Goal: Find specific page/section: Find specific page/section

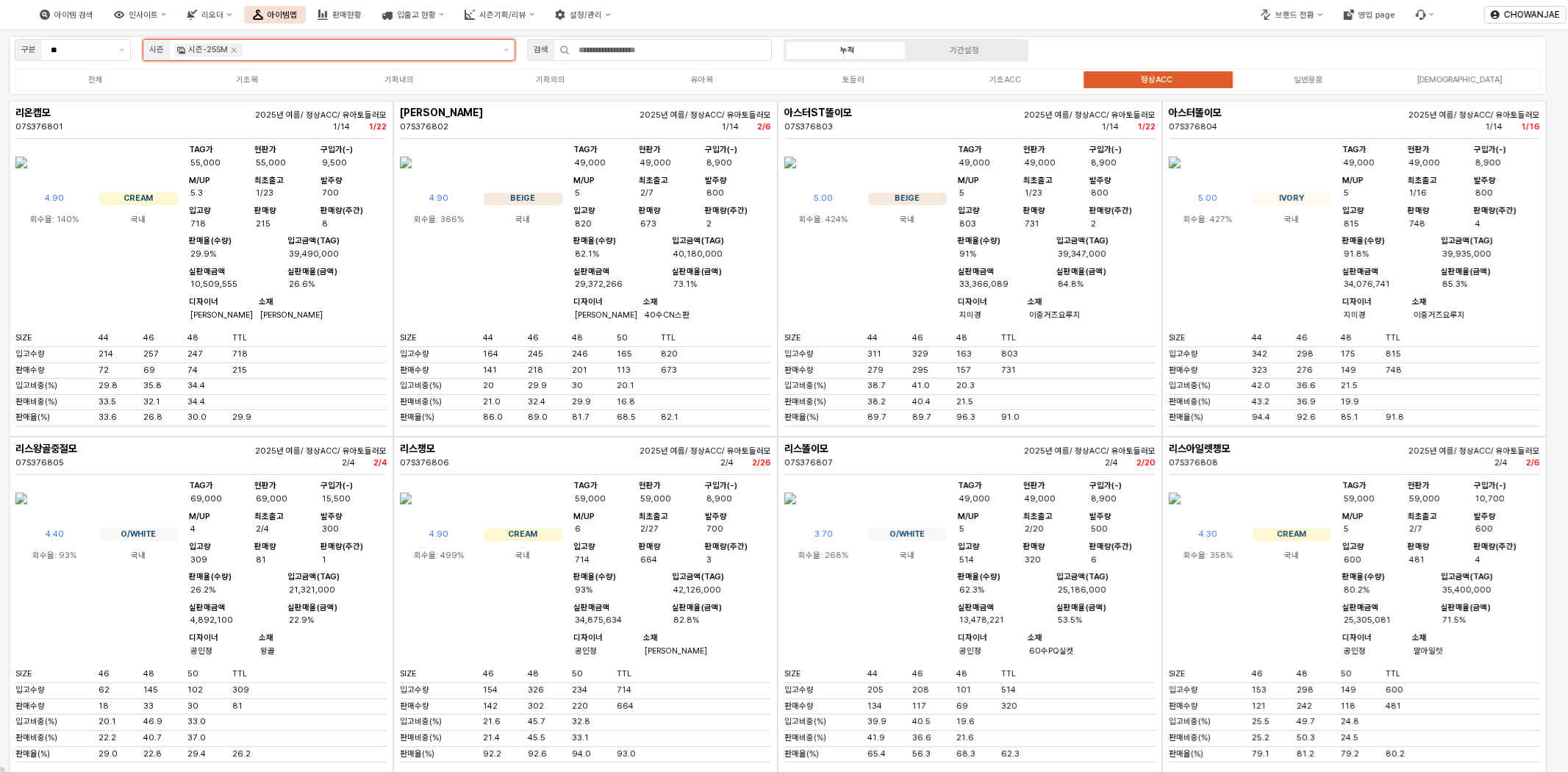
click at [327, 53] on input "App Frame" at bounding box center [369, 50] width 248 height 13
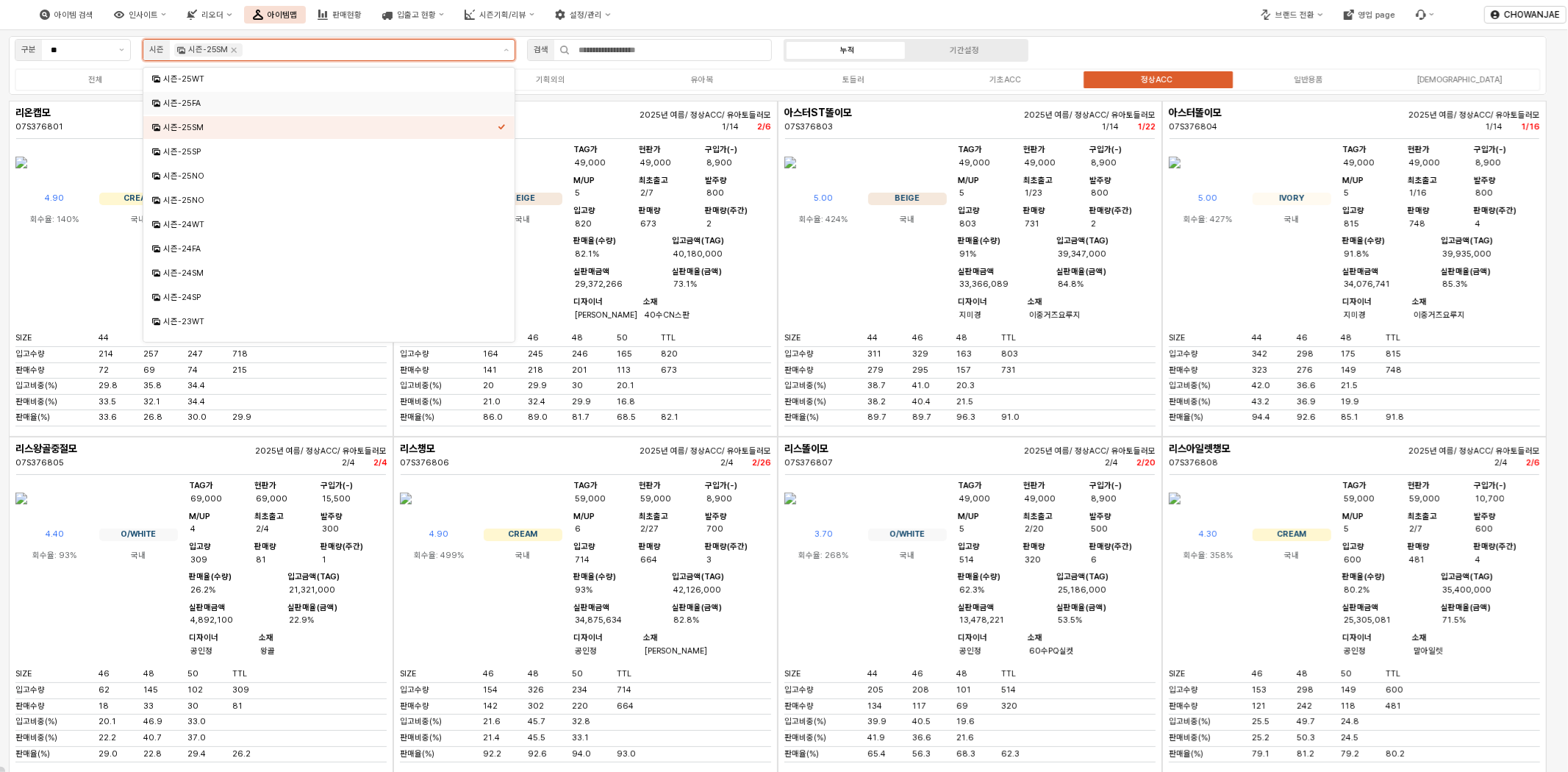
click at [315, 98] on div "시즌-25FA" at bounding box center [329, 103] width 334 height 11
click at [231, 49] on icon "Remove 시즌-25SM" at bounding box center [233, 50] width 5 height 5
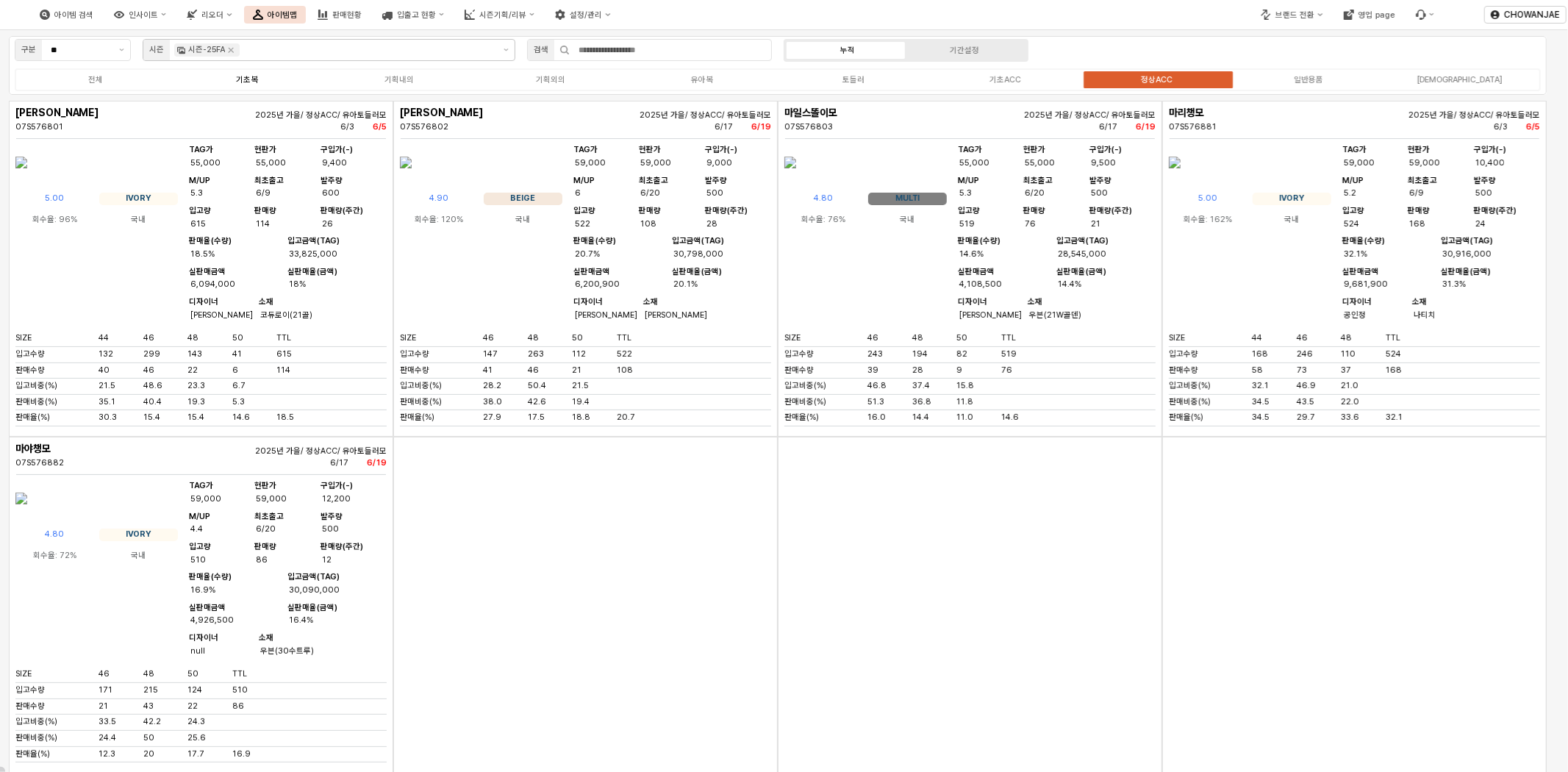
click at [265, 81] on label "기초복" at bounding box center [247, 79] width 152 height 13
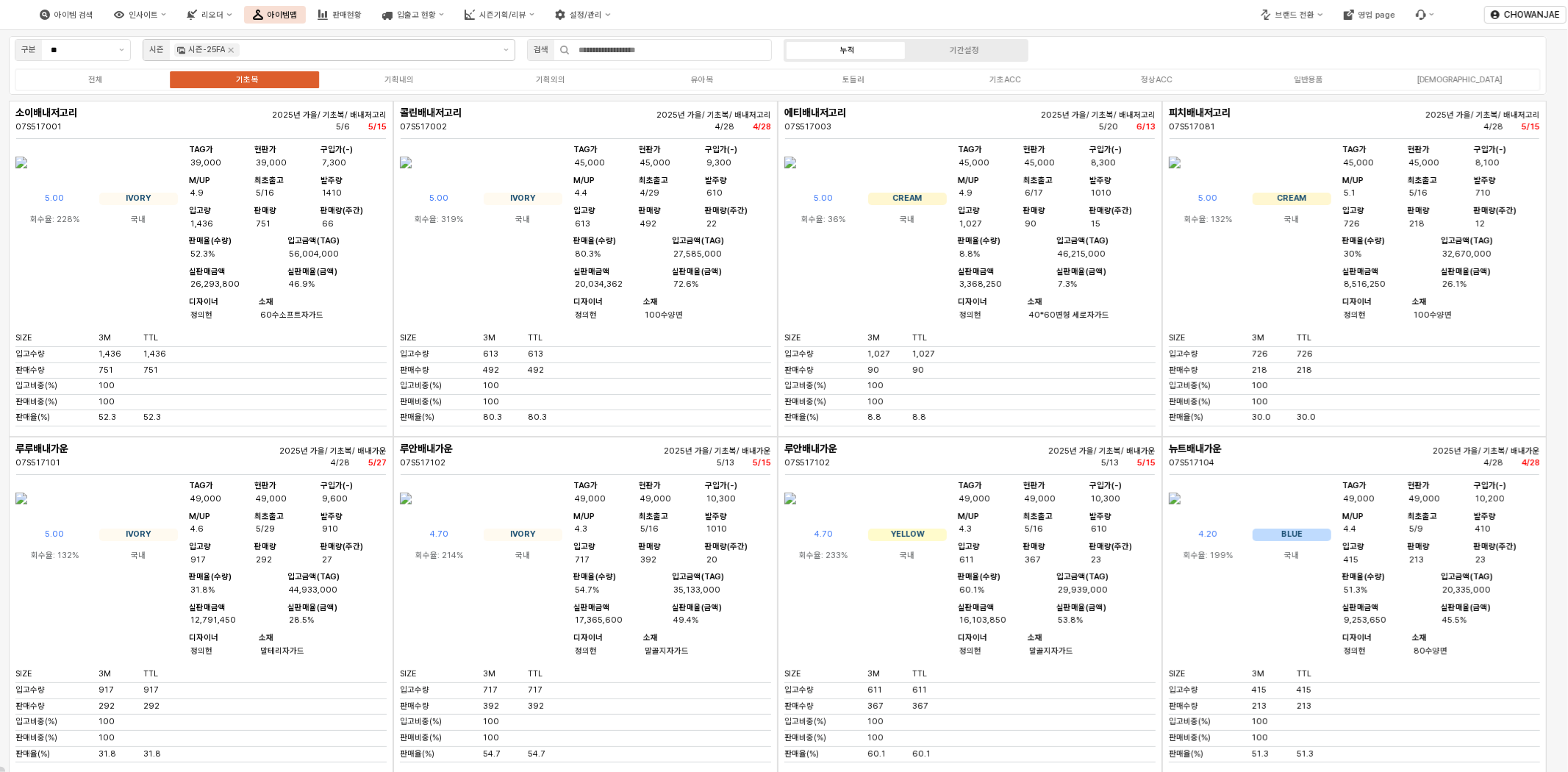
click at [790, 454] on div "루안배내가운" at bounding box center [895, 449] width 222 height 11
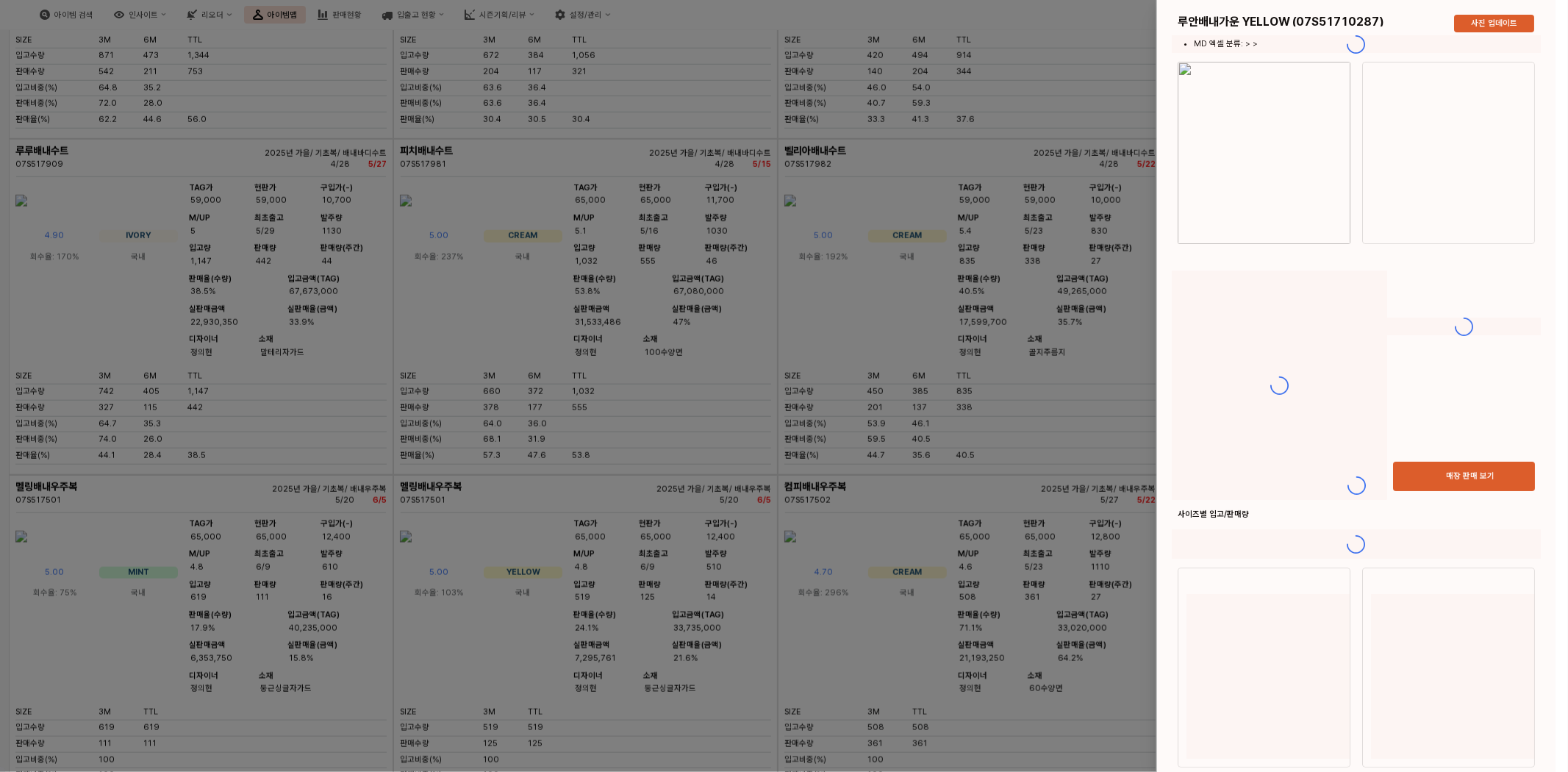
click at [796, 497] on div at bounding box center [784, 386] width 1568 height 772
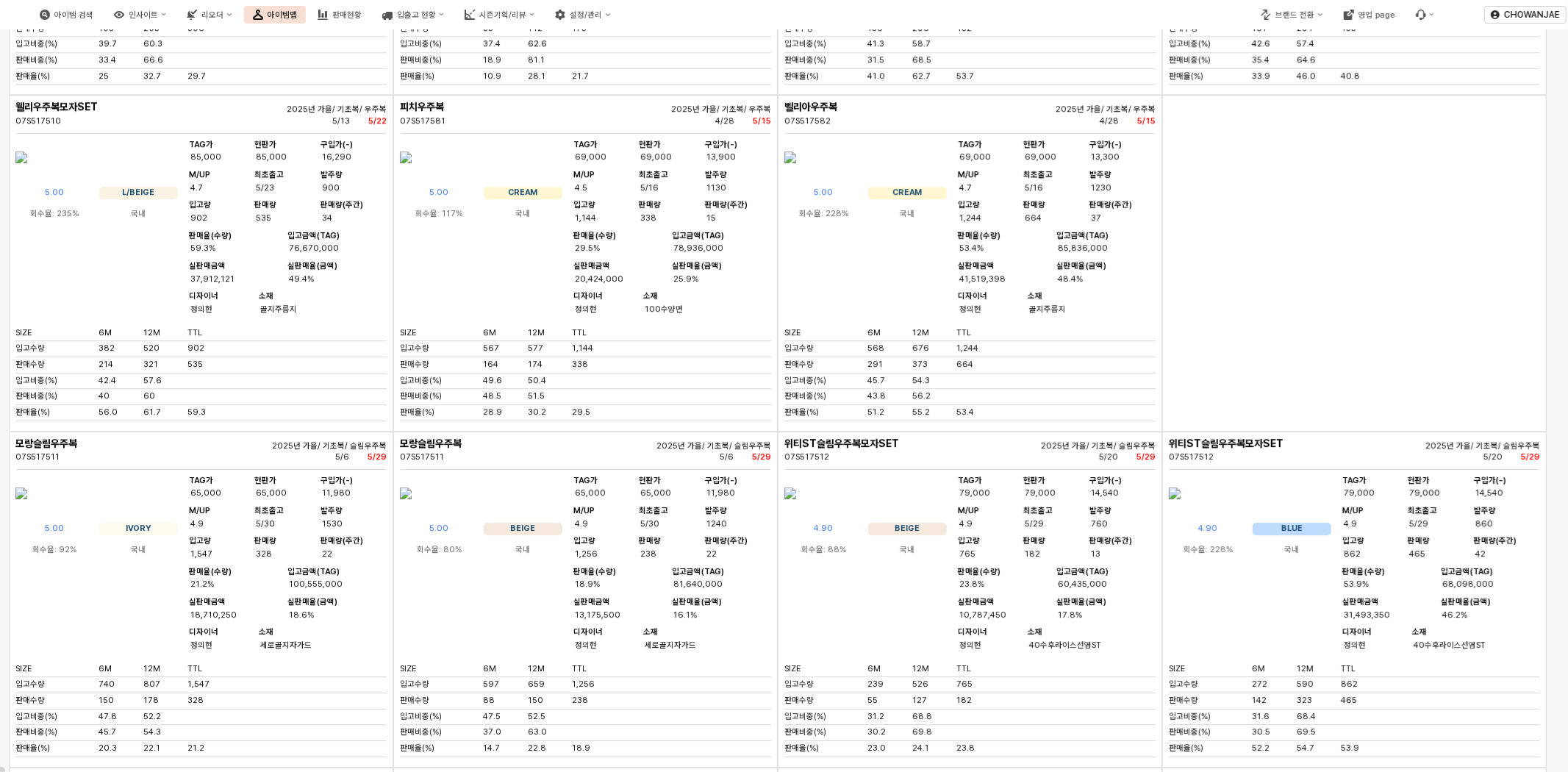
scroll to position [3484, 0]
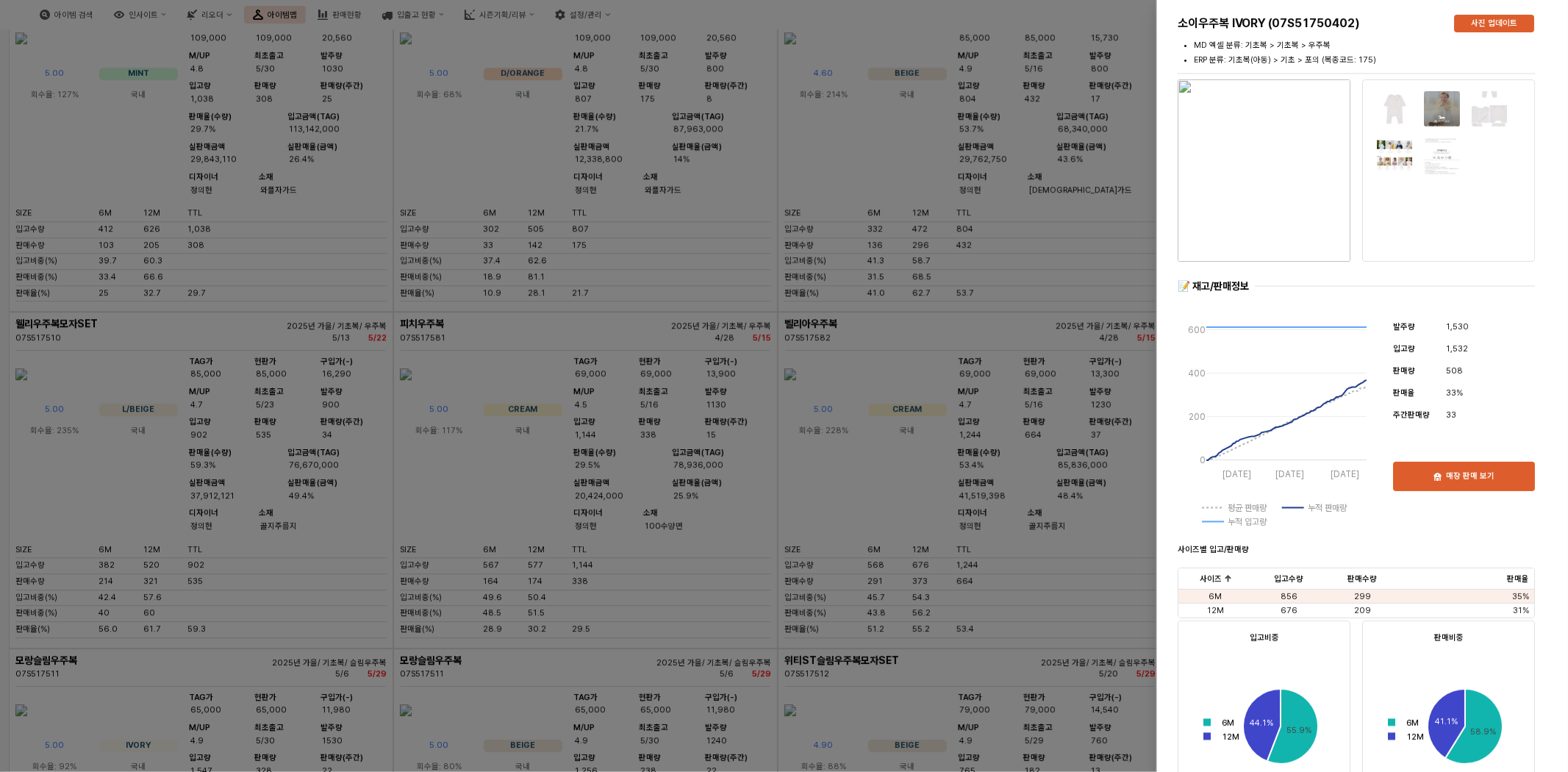
click at [1265, 169] on img "button" at bounding box center [1264, 171] width 173 height 183
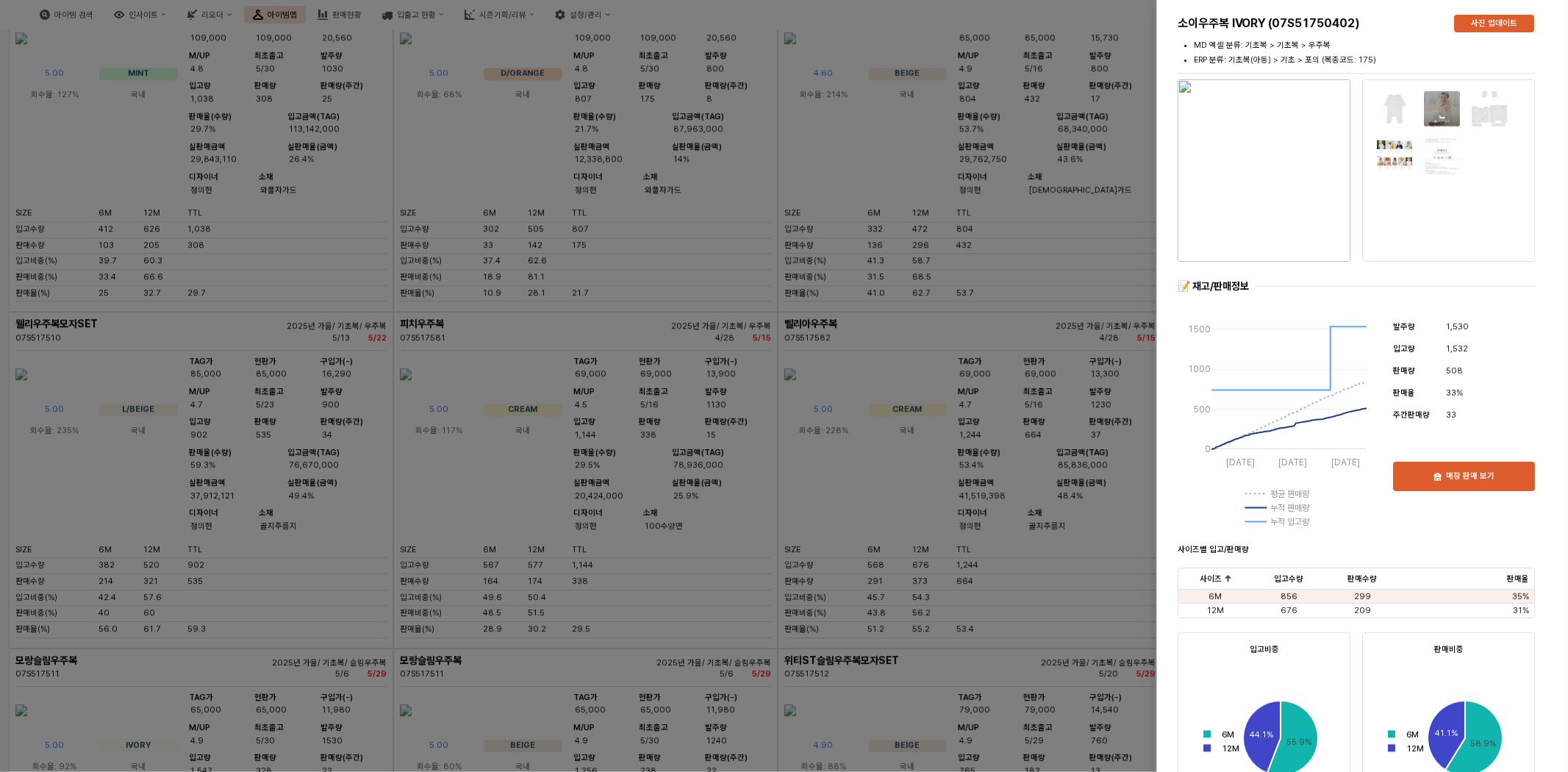
click at [956, 422] on div at bounding box center [784, 386] width 1568 height 772
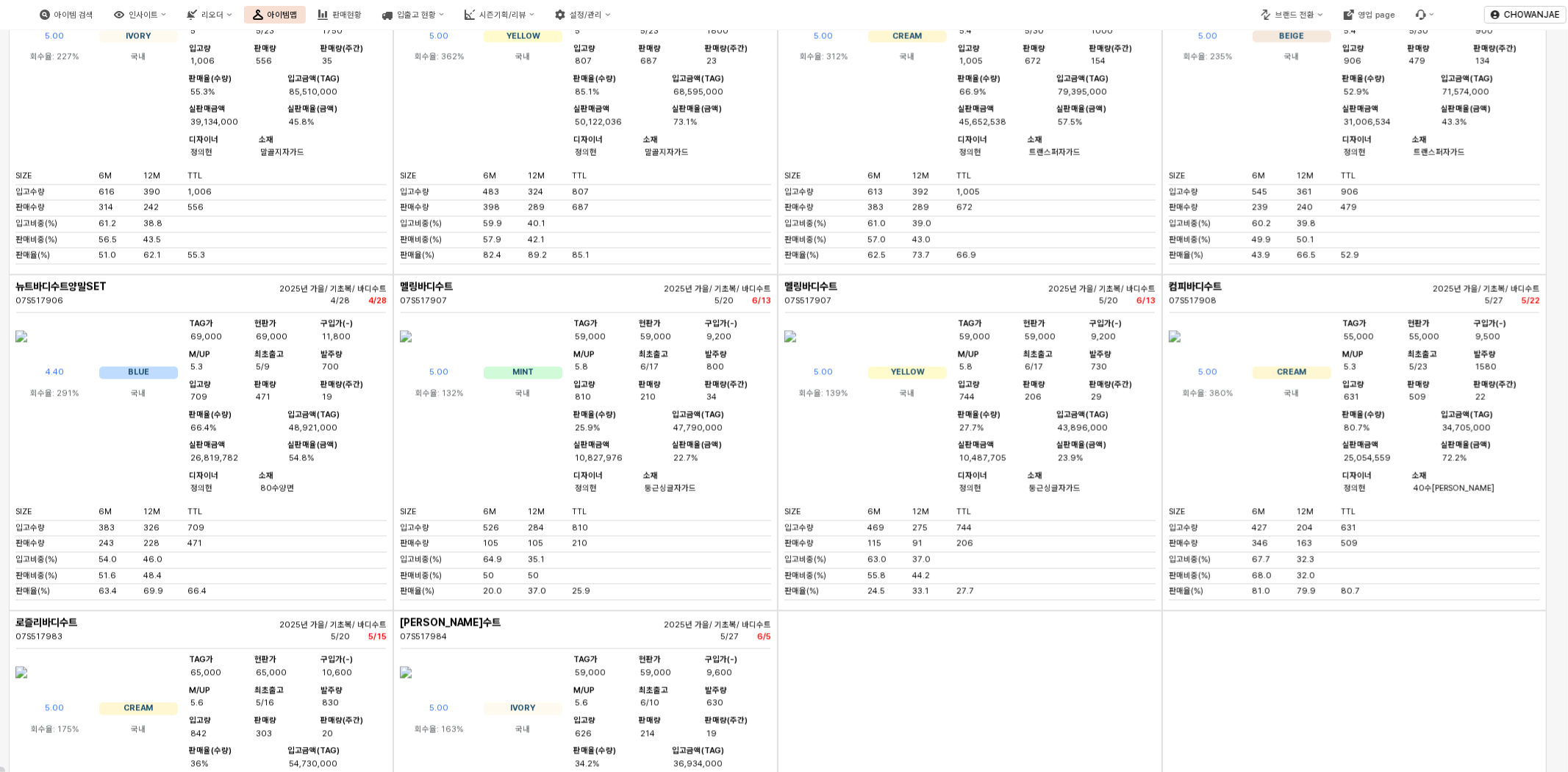
scroll to position [1741, 0]
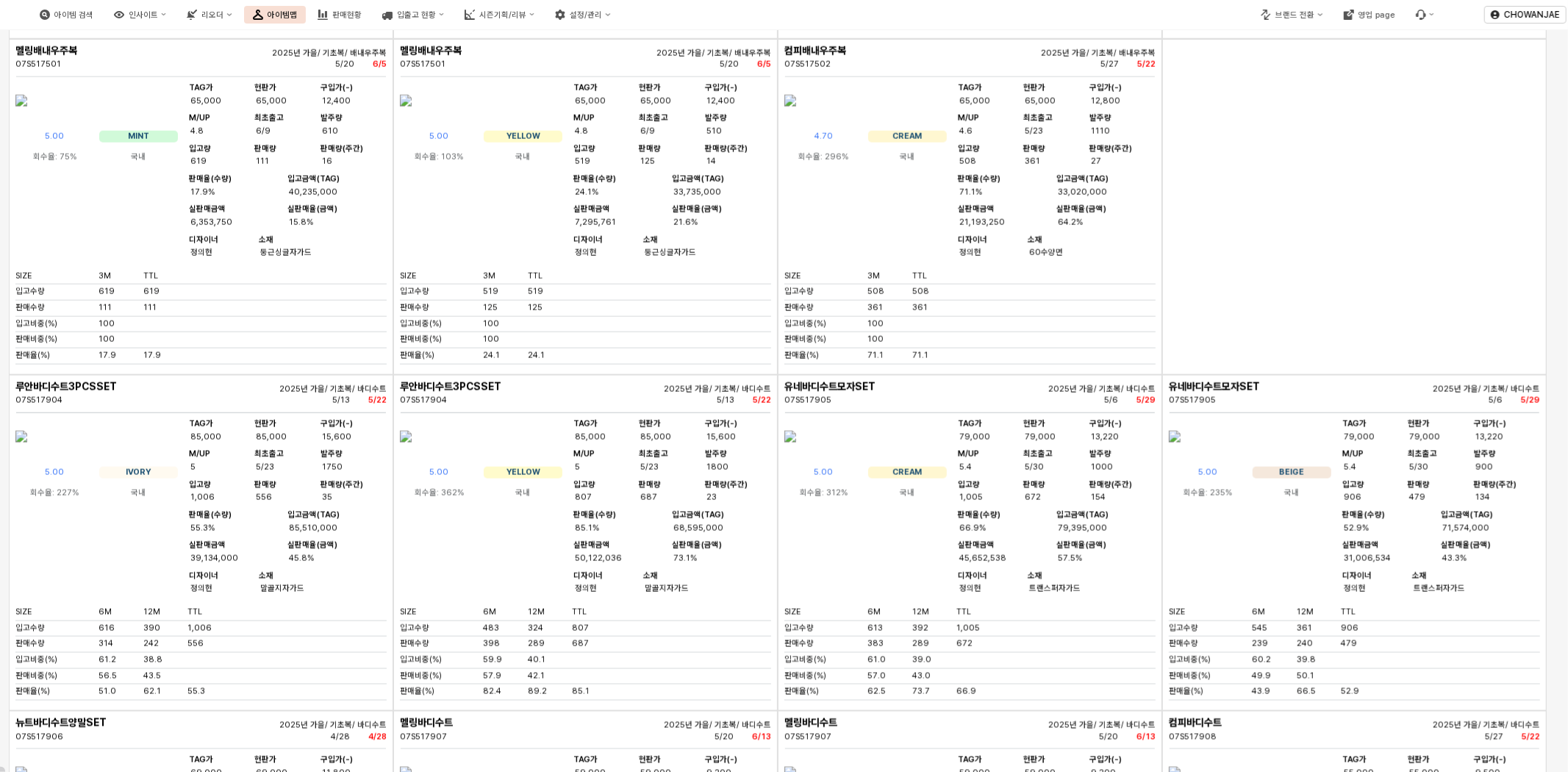
click at [796, 118] on img "App Frame" at bounding box center [790, 101] width 12 height 36
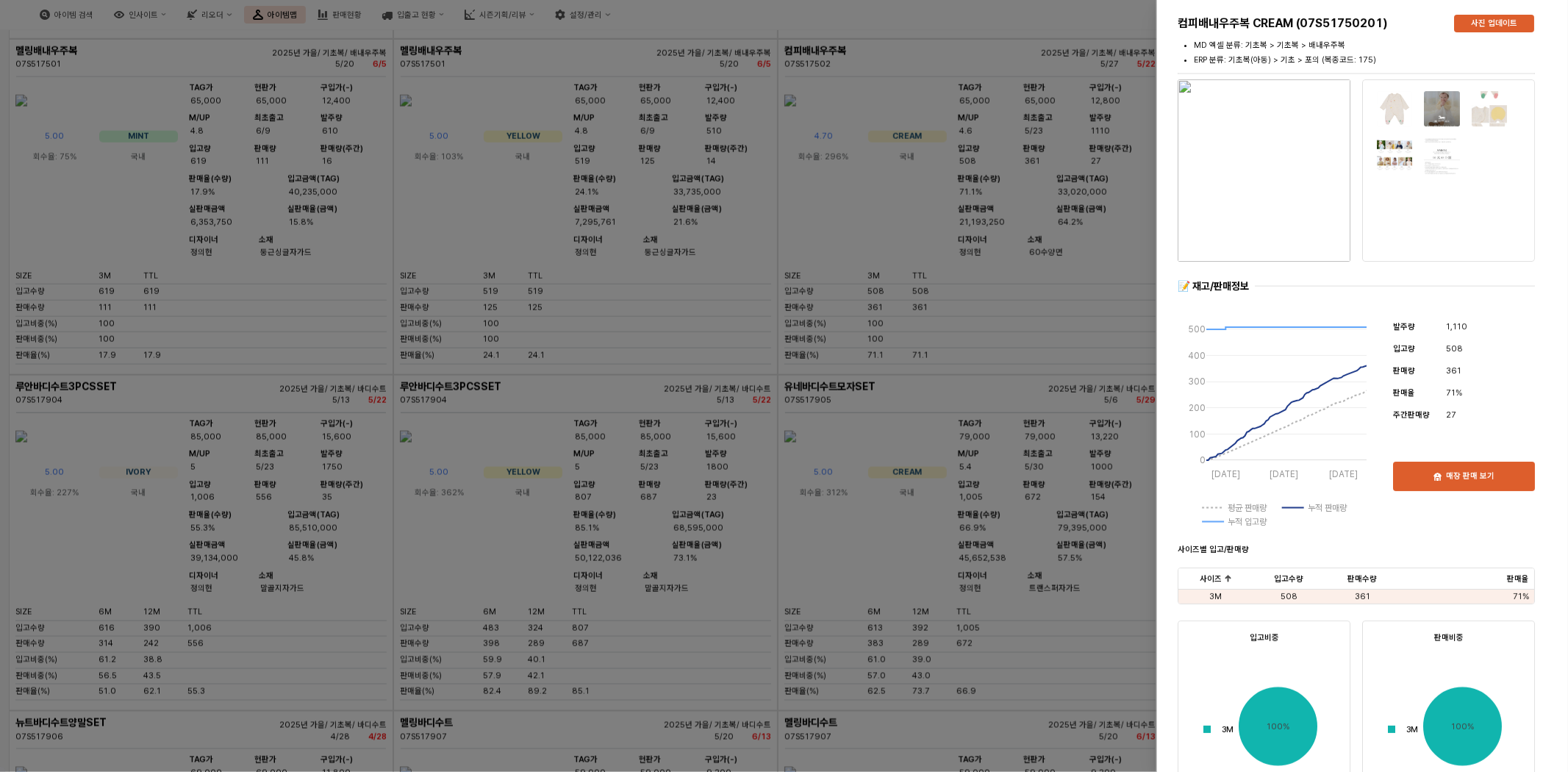
click at [1292, 178] on img "button" at bounding box center [1264, 171] width 173 height 183
click at [1089, 277] on div at bounding box center [784, 386] width 1568 height 772
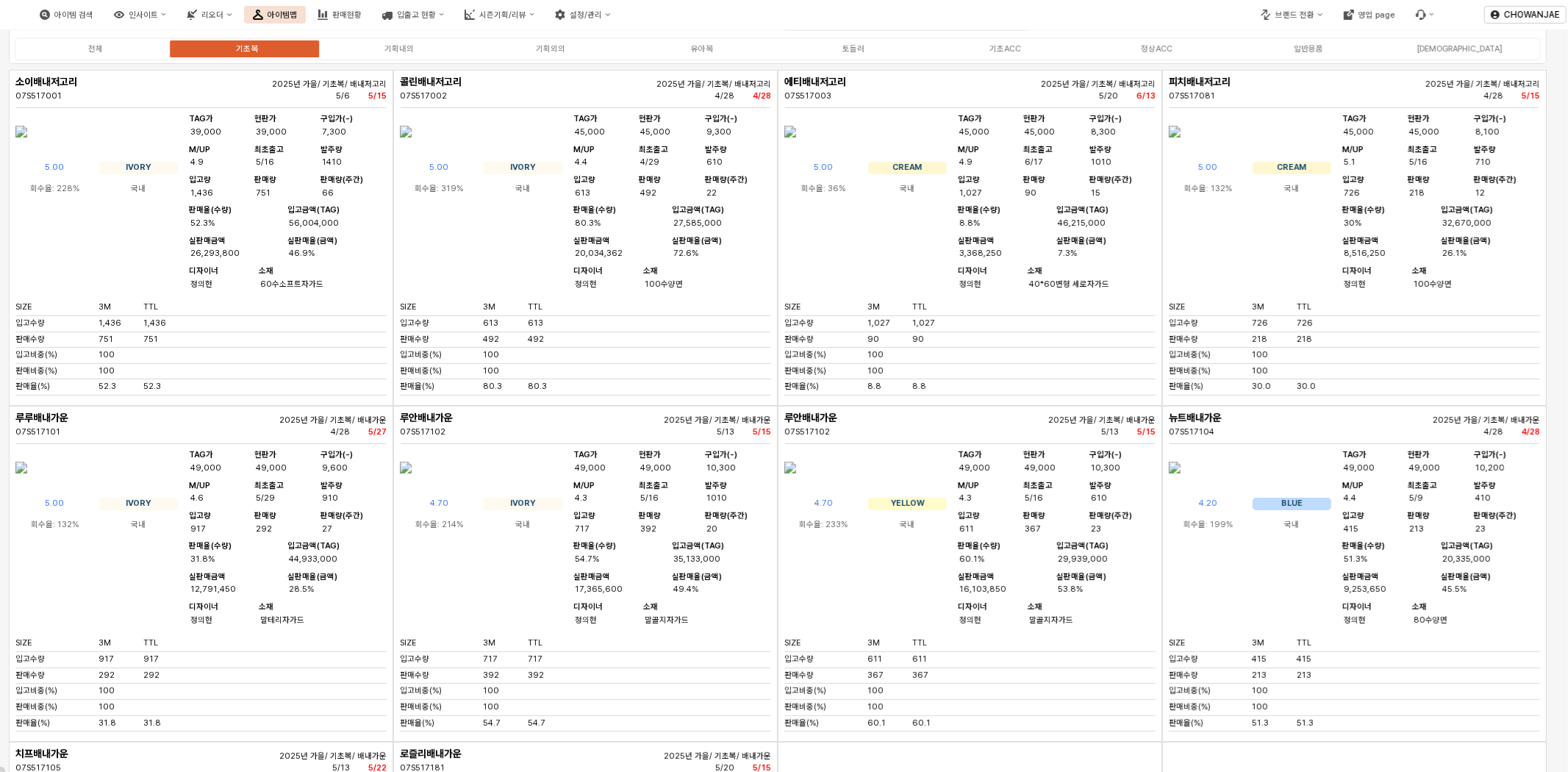
scroll to position [0, 0]
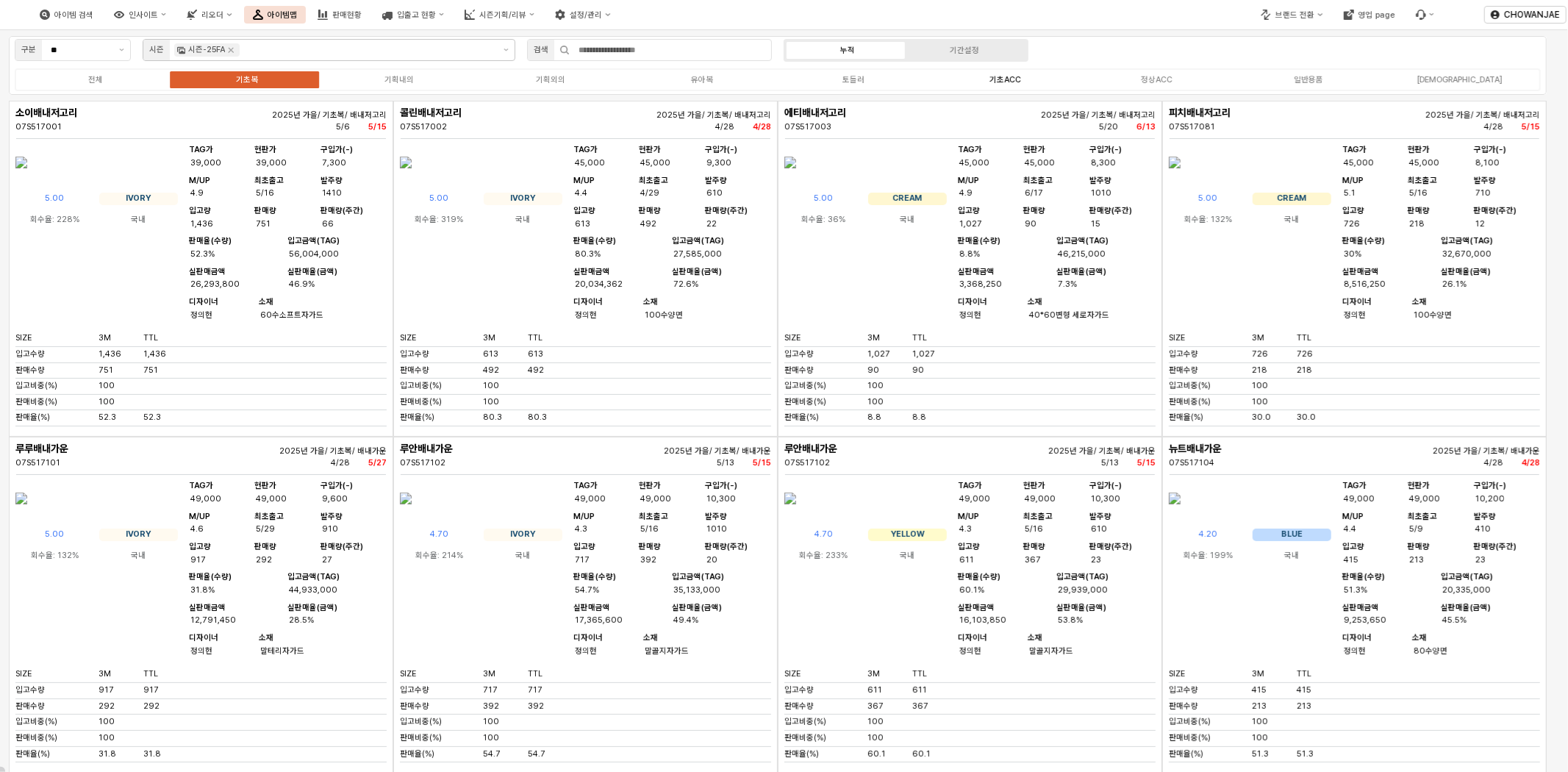
click at [1034, 83] on label "기초ACC" at bounding box center [1004, 79] width 152 height 13
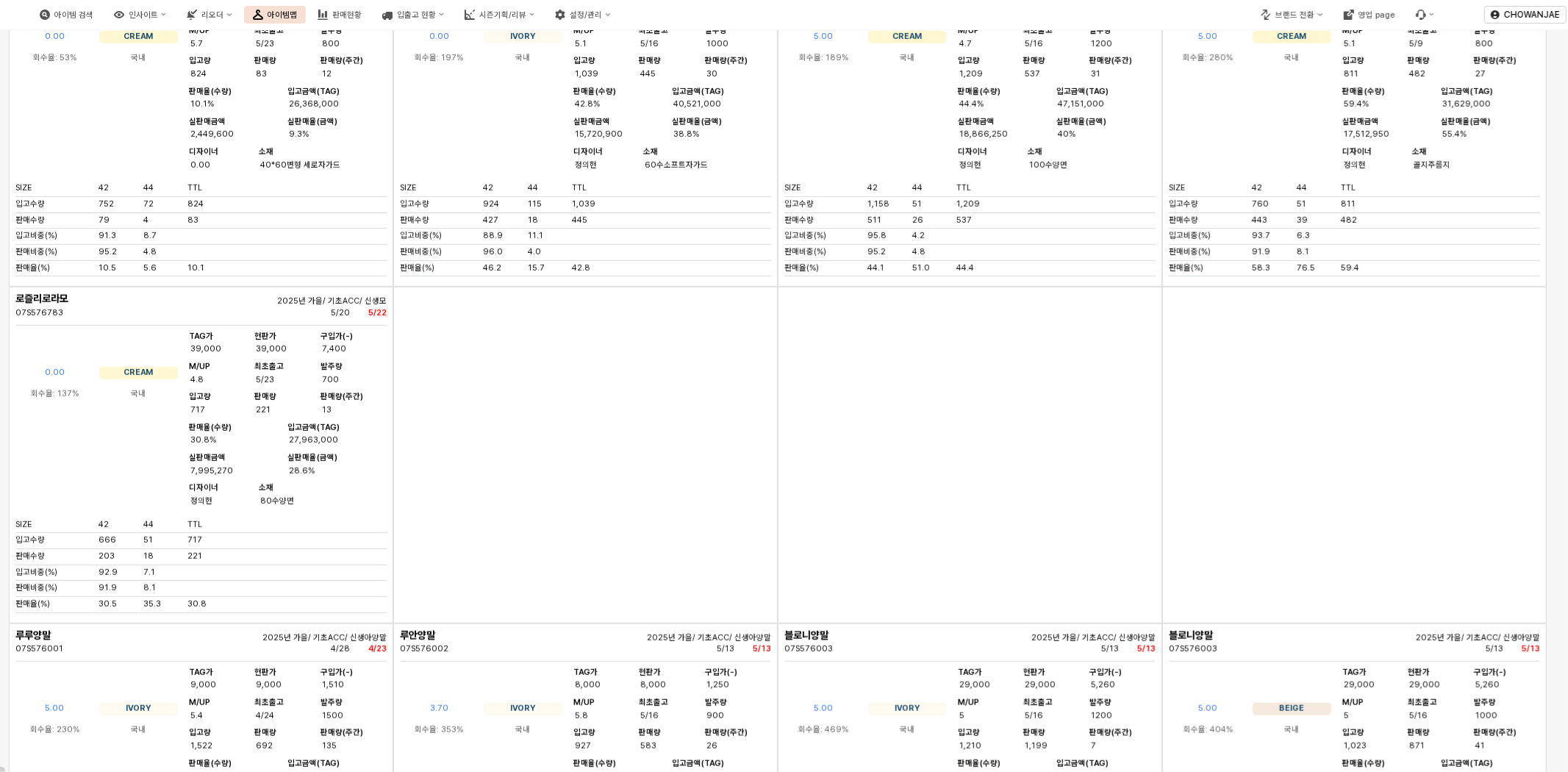
scroll to position [435, 0]
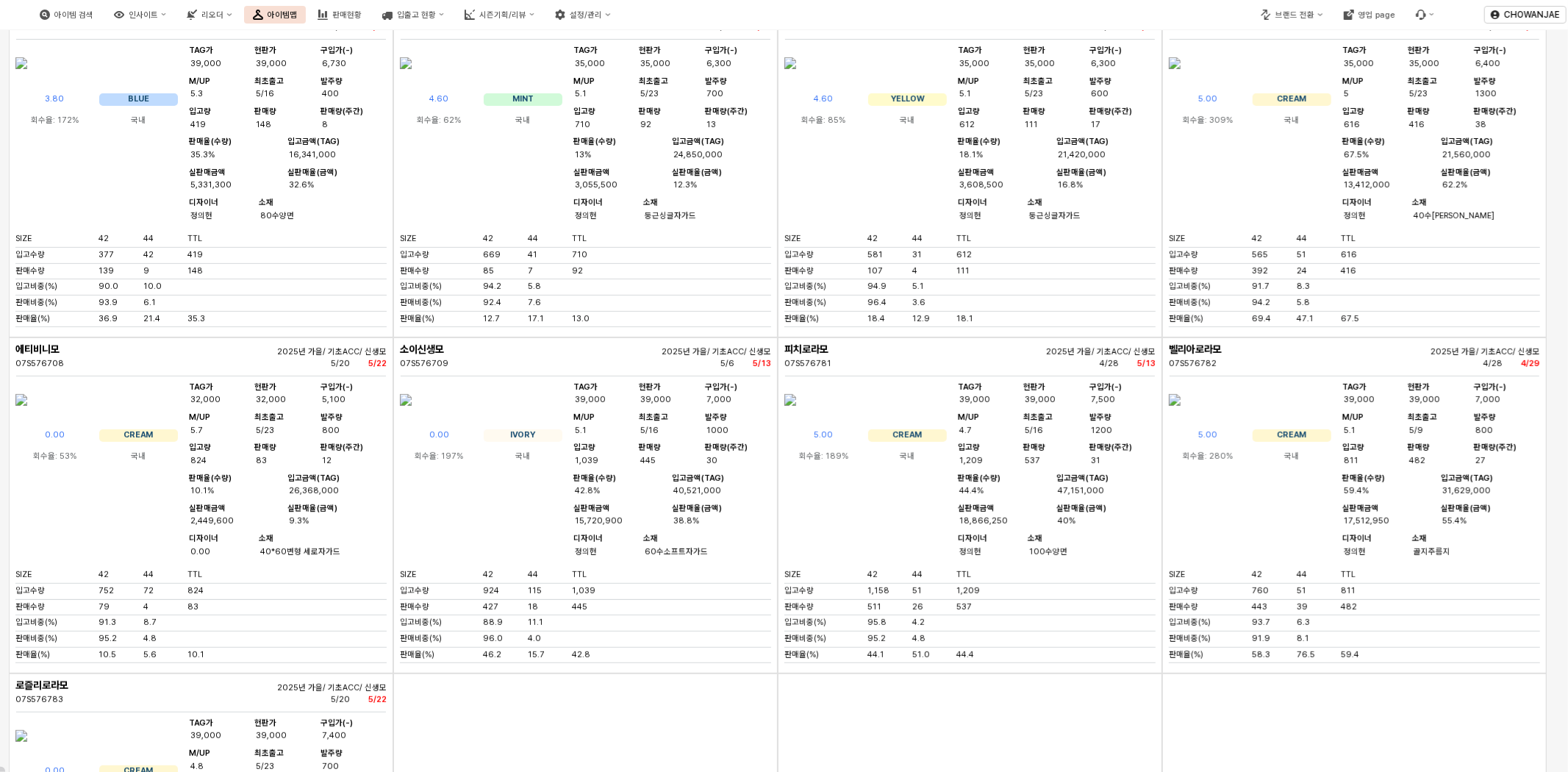
click at [412, 418] on img "App Frame" at bounding box center [406, 400] width 12 height 36
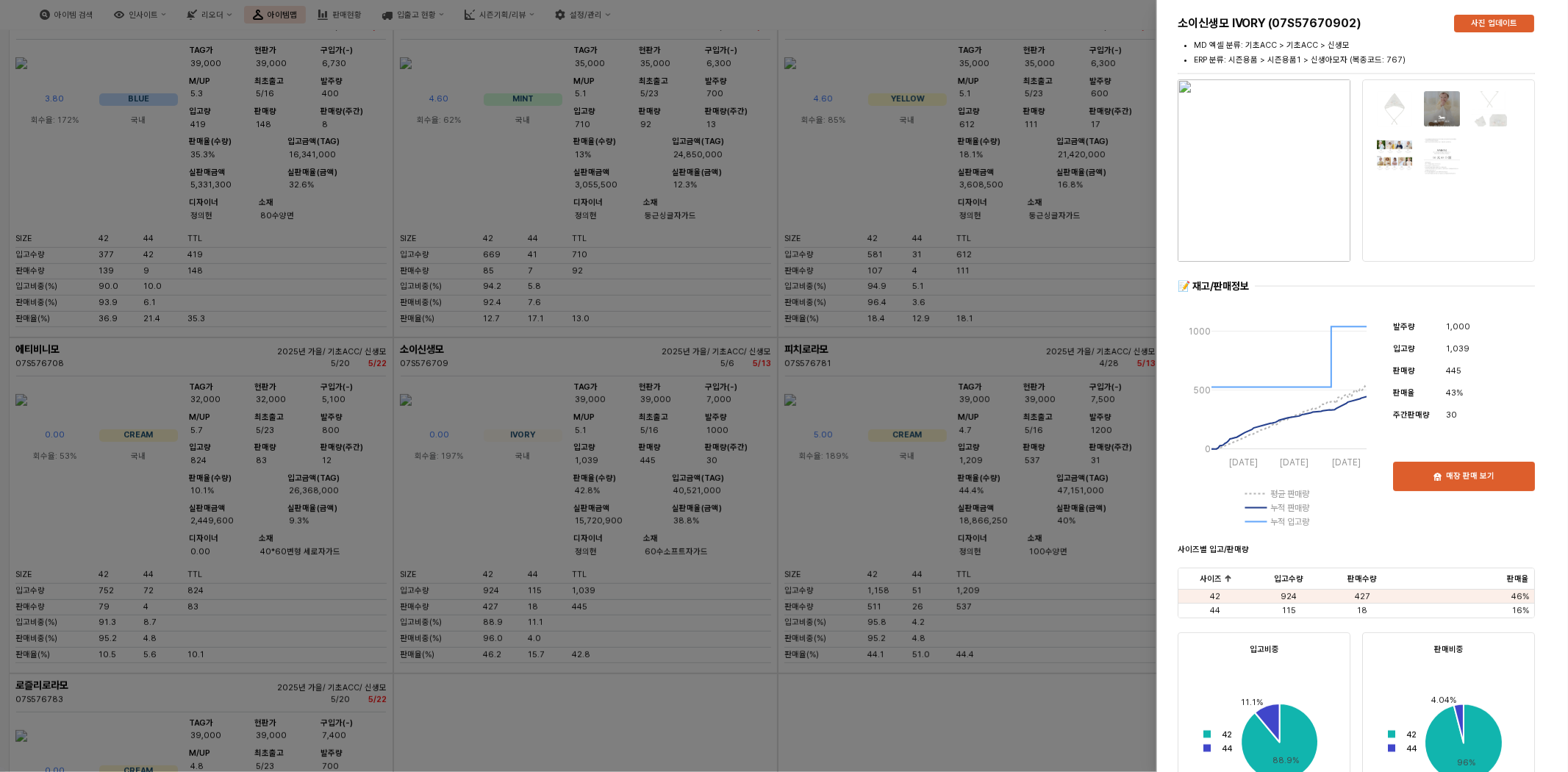
click at [1270, 144] on img "button" at bounding box center [1264, 171] width 173 height 183
click at [1007, 285] on div at bounding box center [784, 386] width 1568 height 772
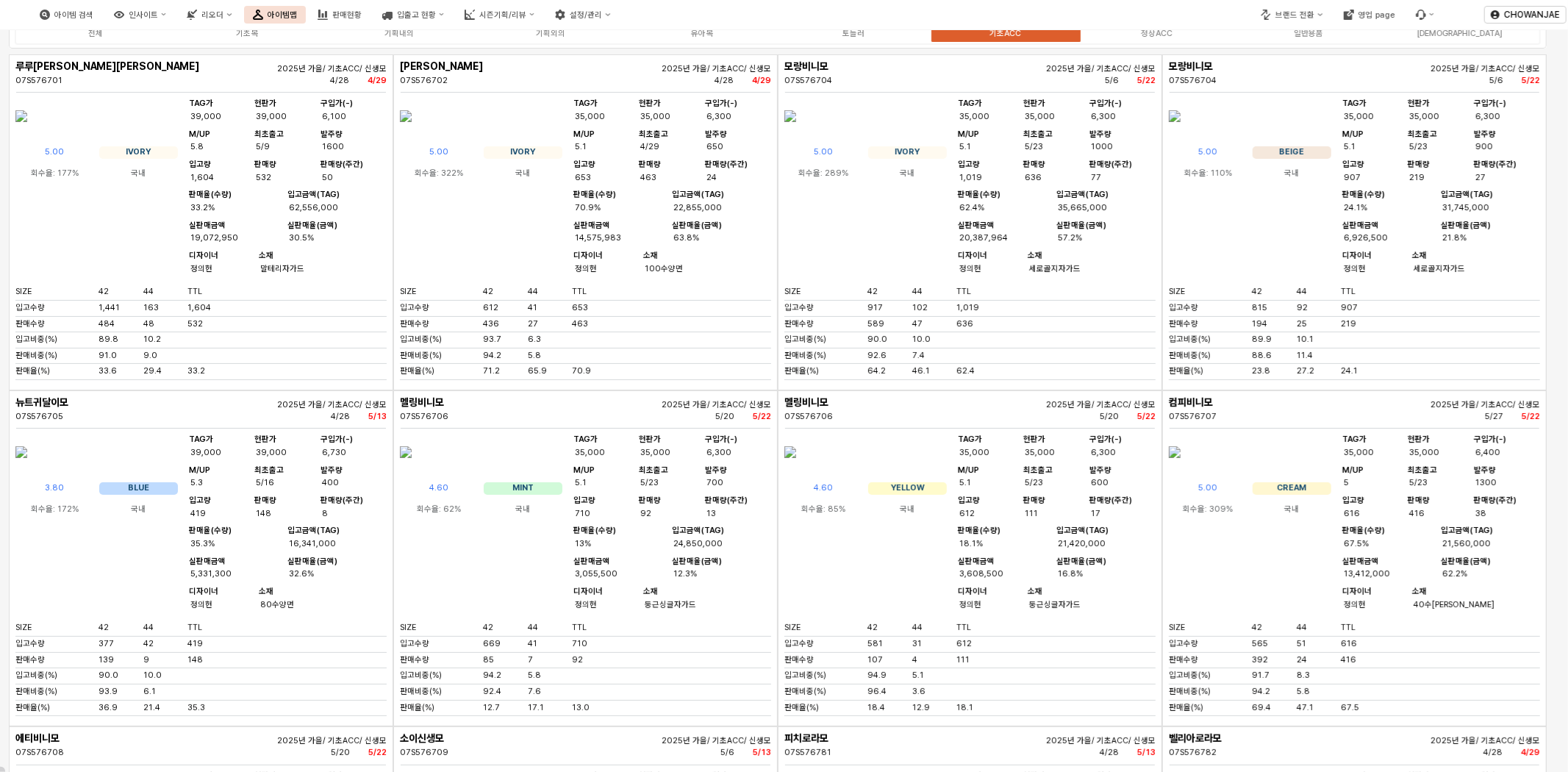
scroll to position [0, 0]
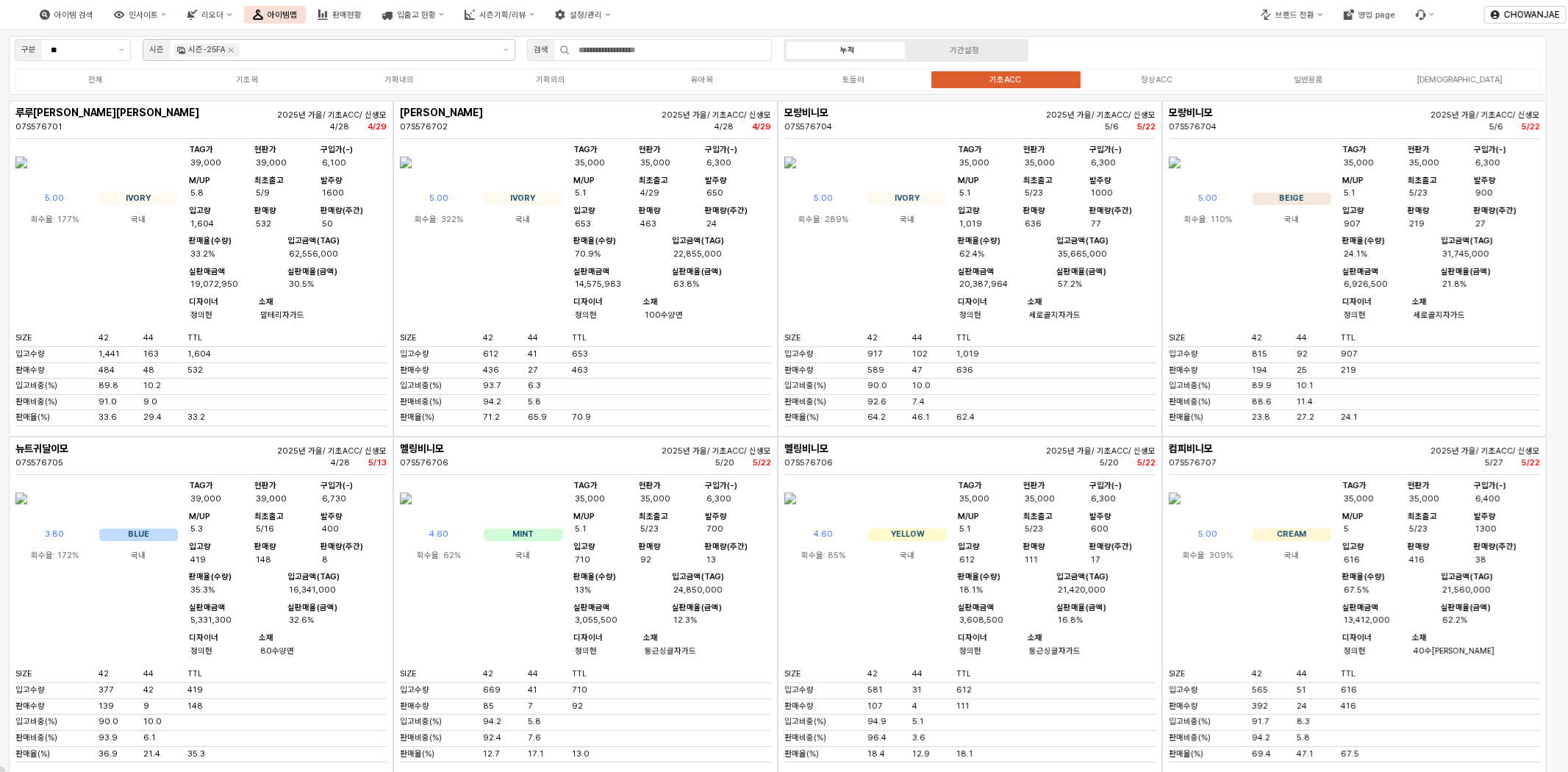
click at [254, 85] on div "전체 기초복 기획내의 기획외의 유아복 토들러 기초ACC 정상ACC 일반용품 복종X" at bounding box center [778, 79] width 1526 height 23
click at [256, 81] on div "기초복" at bounding box center [247, 80] width 22 height 10
